Goal: Task Accomplishment & Management: Manage account settings

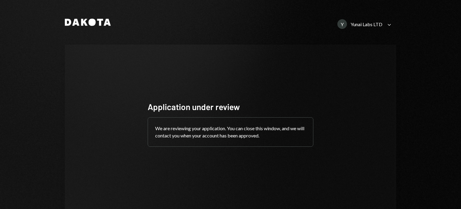
click at [386, 25] on icon "Caret Down" at bounding box center [389, 24] width 7 height 7
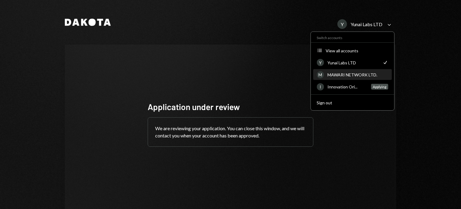
click at [353, 73] on div "MAWARI NETWORK LTD." at bounding box center [358, 74] width 61 height 5
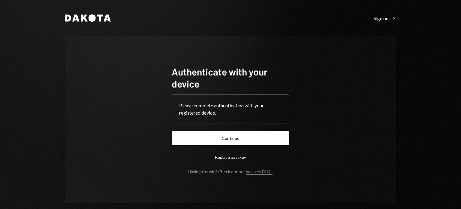
click at [390, 15] on div "Sign out Right Caret" at bounding box center [385, 18] width 23 height 6
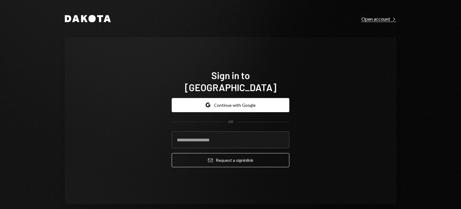
click at [389, 19] on div "Open account Right Caret" at bounding box center [379, 19] width 35 height 6
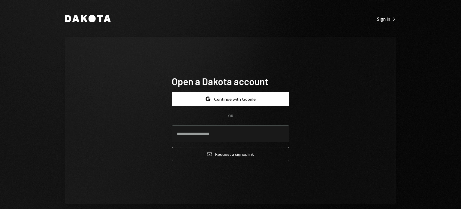
click at [390, 15] on link "Sign in Right Caret" at bounding box center [386, 18] width 19 height 7
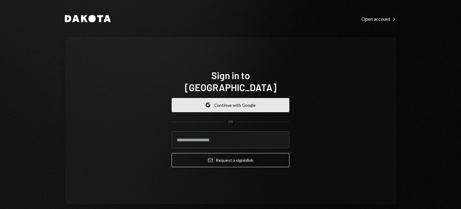
click at [227, 99] on button "Google Continue with Google" at bounding box center [231, 105] width 118 height 14
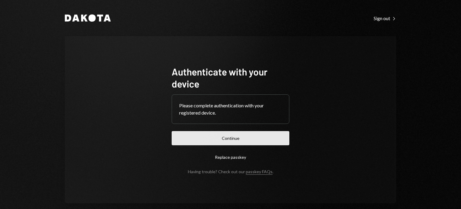
click at [268, 138] on button "Continue" at bounding box center [231, 138] width 118 height 14
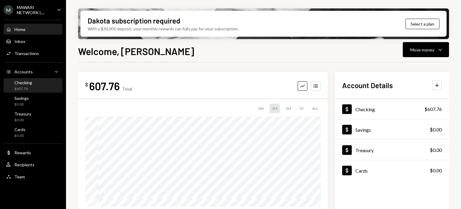
click at [35, 86] on div "Checking $607.76" at bounding box center [33, 85] width 54 height 11
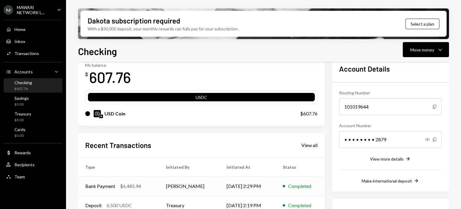
scroll to position [117, 0]
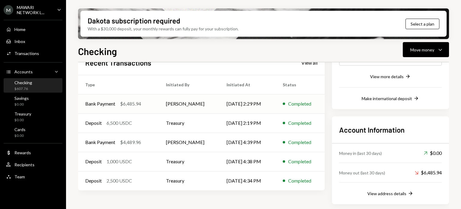
click at [131, 104] on div "$6,485.94" at bounding box center [130, 103] width 21 height 7
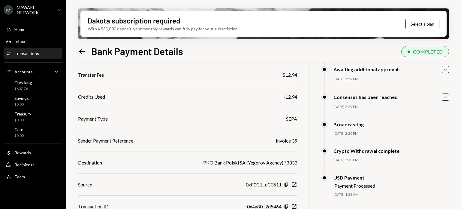
scroll to position [69, 0]
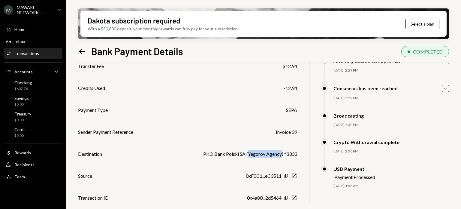
drag, startPoint x: 248, startPoint y: 154, endPoint x: 282, endPoint y: 153, distance: 33.9
click at [282, 153] on div "PKO Bank Polski SA (Yegorov Agency) *3333" at bounding box center [250, 153] width 94 height 7
copy div "Yegorov Agency"
